Goal: Navigation & Orientation: Understand site structure

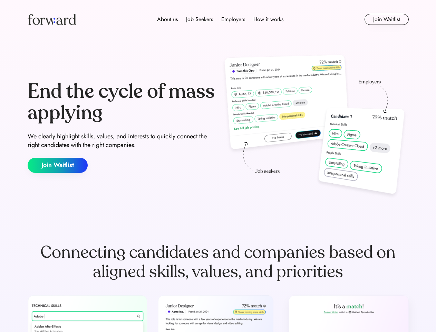
click at [218, 166] on div "End the cycle of mass applying We clearly highlight skills, values, and interes…" at bounding box center [218, 127] width 381 height 149
click at [218, 19] on div "About us Job Seekers Employers How it works" at bounding box center [220, 19] width 272 height 8
click at [52, 19] on img at bounding box center [52, 19] width 48 height 11
click at [220, 19] on div "About us Job Seekers Employers How it works" at bounding box center [220, 19] width 272 height 8
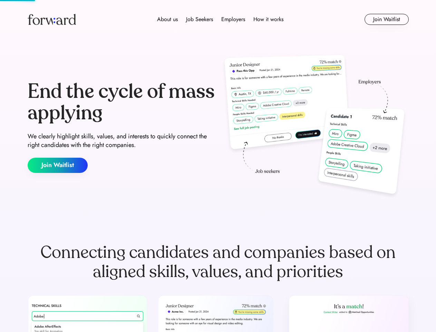
click at [168, 19] on div "About us" at bounding box center [167, 19] width 21 height 8
click at [200, 19] on div "Job Seekers" at bounding box center [199, 19] width 27 height 8
click at [233, 19] on div "Employers" at bounding box center [233, 19] width 24 height 8
click at [268, 19] on div "How it works" at bounding box center [269, 19] width 30 height 8
click at [387, 19] on button "Join Waitlist" at bounding box center [387, 19] width 44 height 11
